Goal: Task Accomplishment & Management: Use online tool/utility

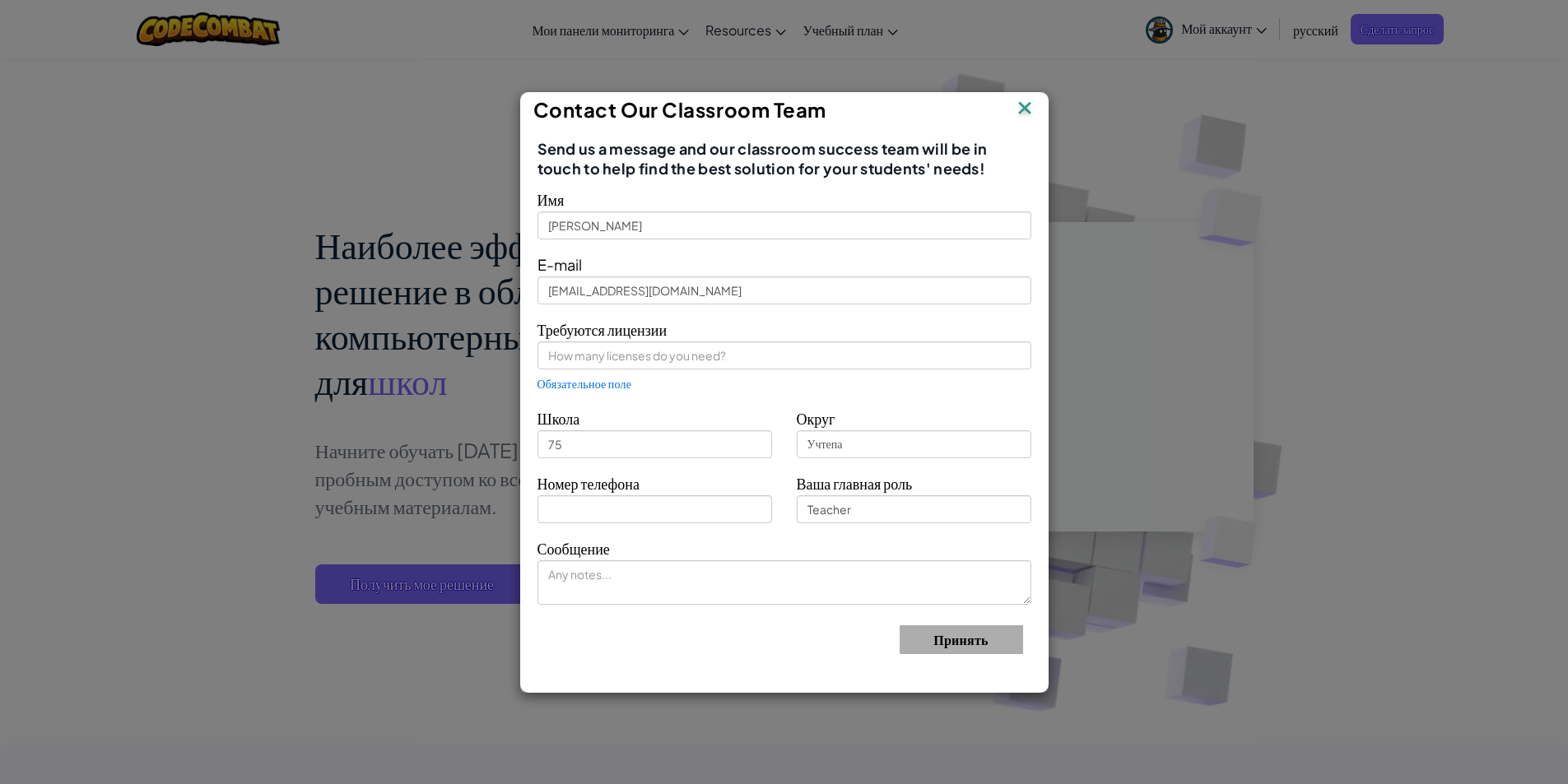
click at [1027, 105] on img at bounding box center [1025, 108] width 21 height 24
